Goal: Task Accomplishment & Management: Use online tool/utility

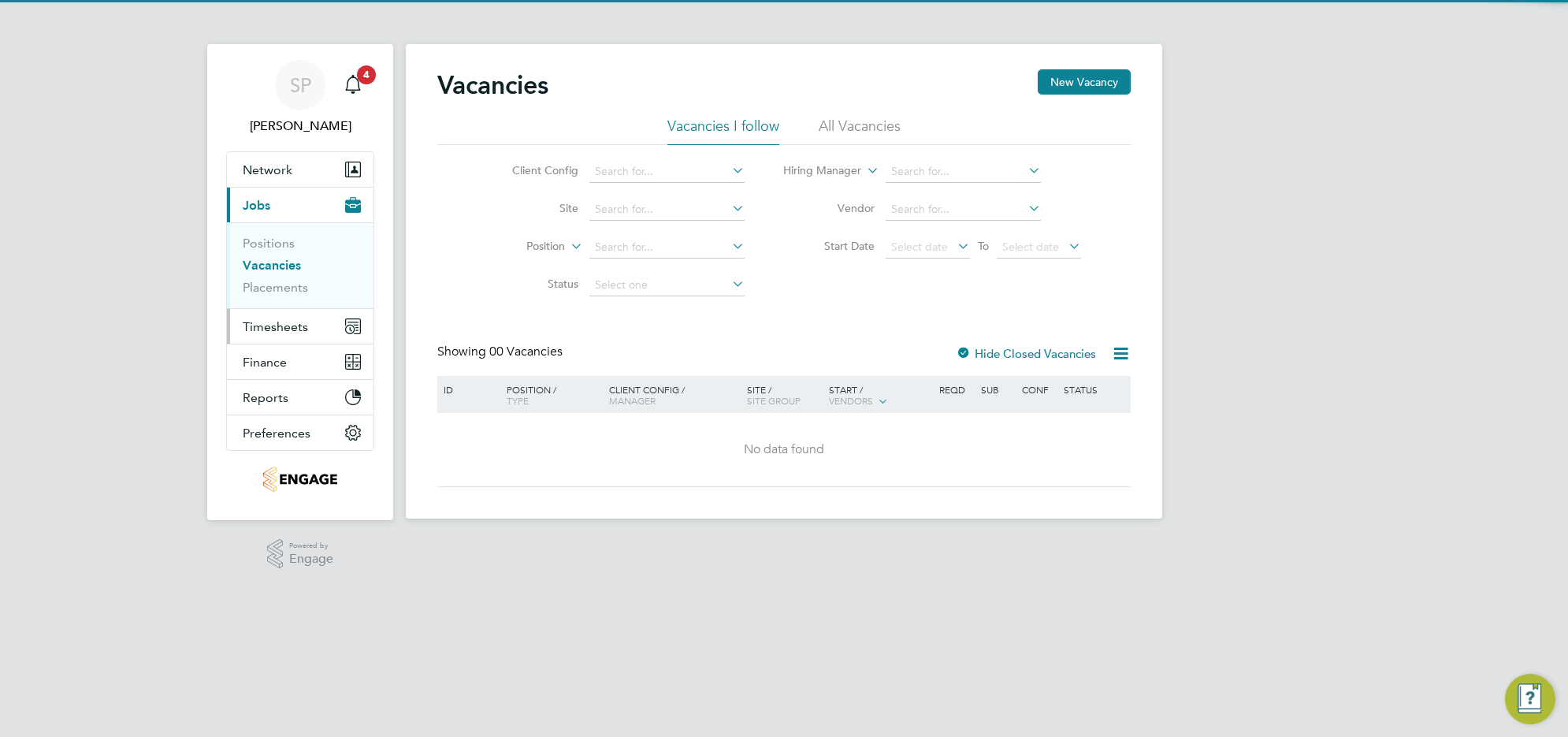
click at [299, 332] on span "Timesheets" at bounding box center [276, 326] width 65 height 15
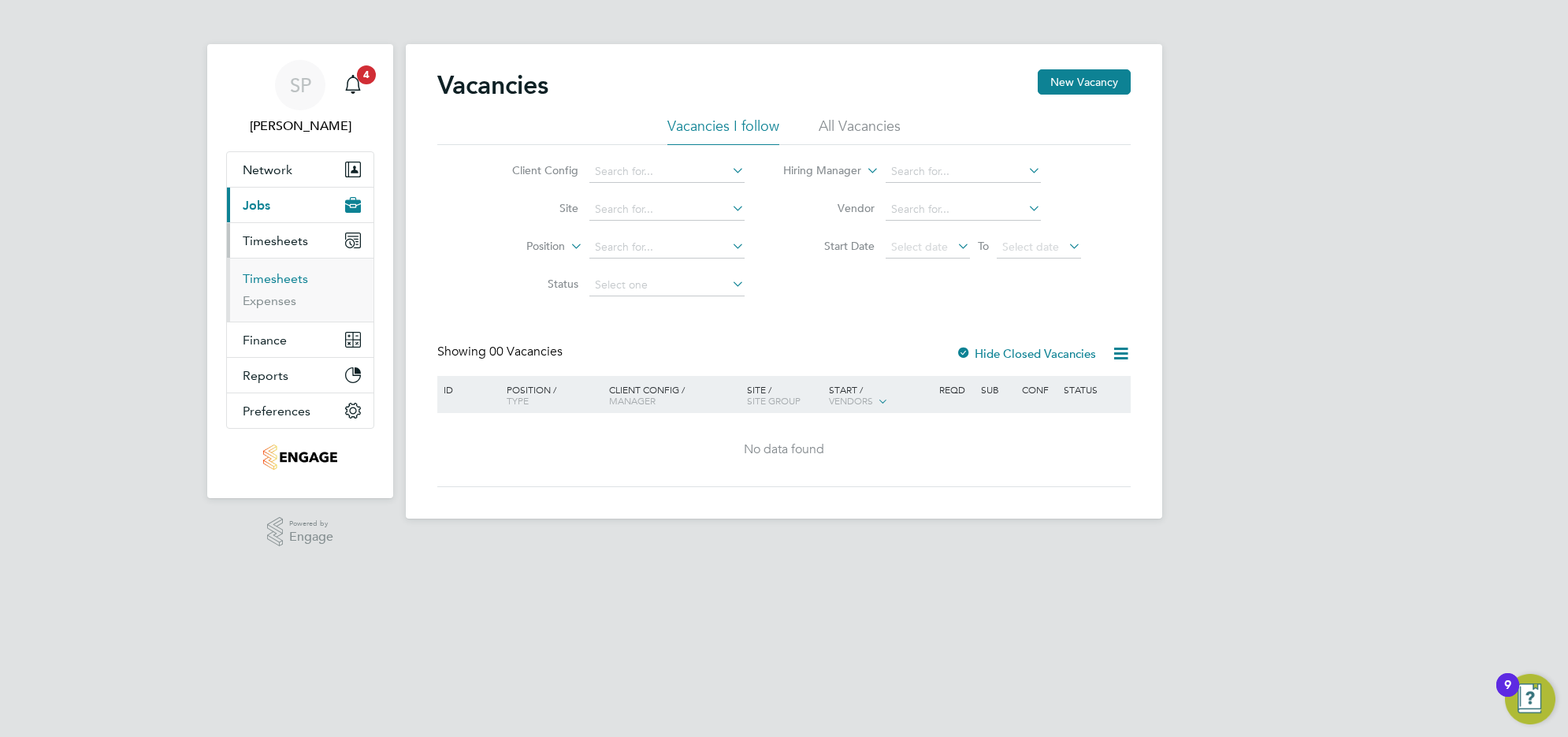
click at [296, 283] on link "Timesheets" at bounding box center [276, 278] width 65 height 15
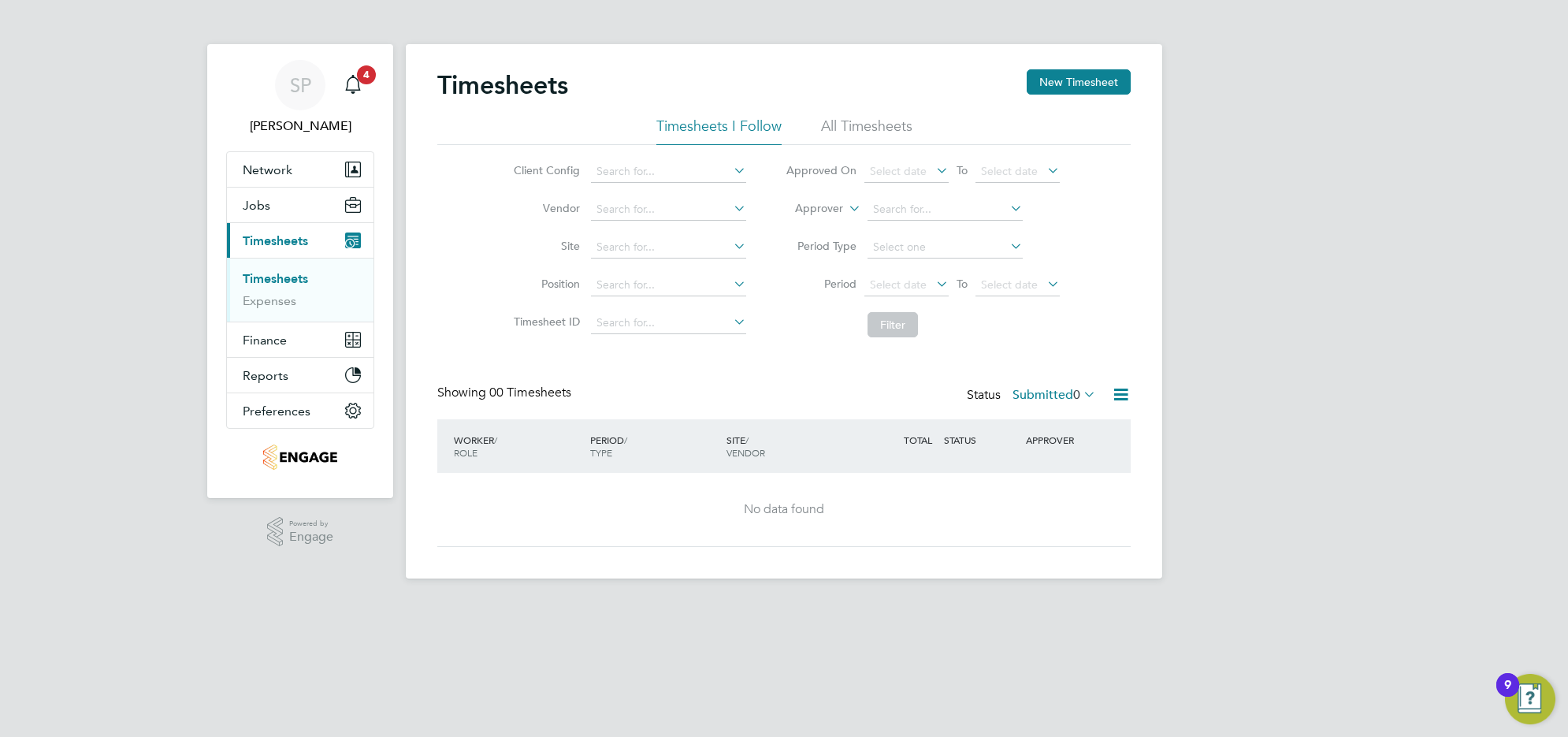
click at [901, 117] on li "All Timesheets" at bounding box center [867, 130] width 92 height 29
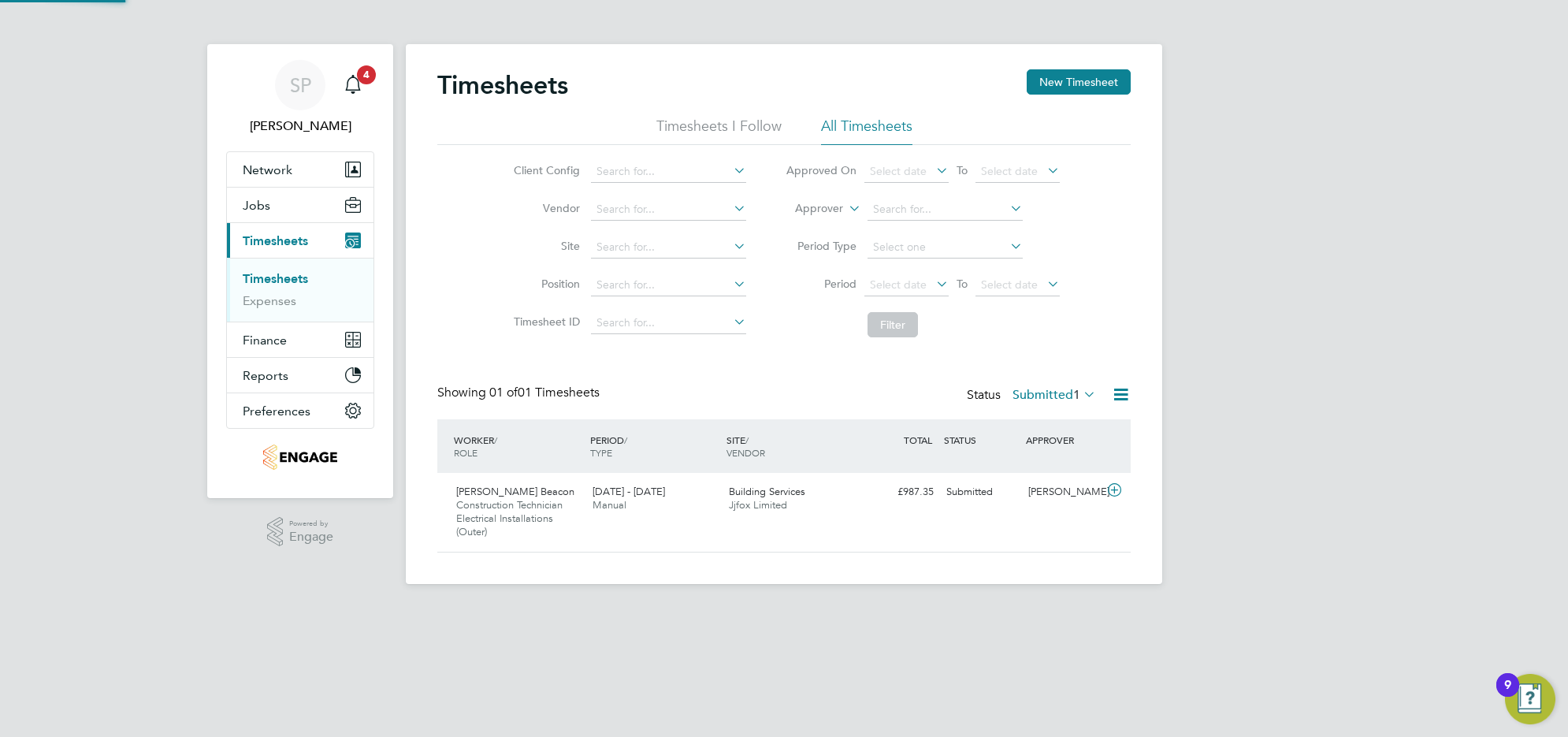
scroll to position [40, 136]
